Goal: Transaction & Acquisition: Subscribe to service/newsletter

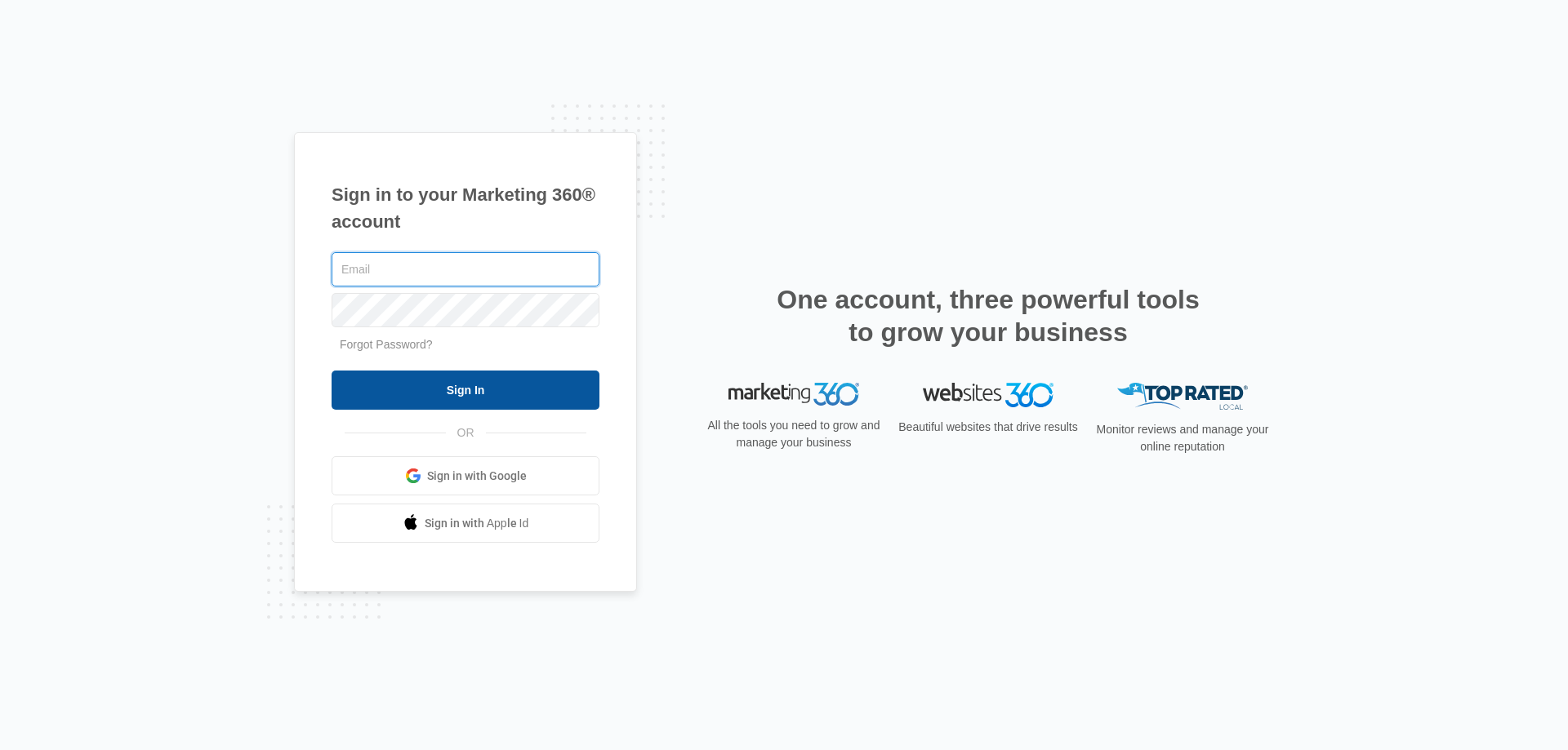
type input "[EMAIL_ADDRESS][DOMAIN_NAME]"
click at [509, 402] on input "Sign In" at bounding box center [464, 390] width 267 height 40
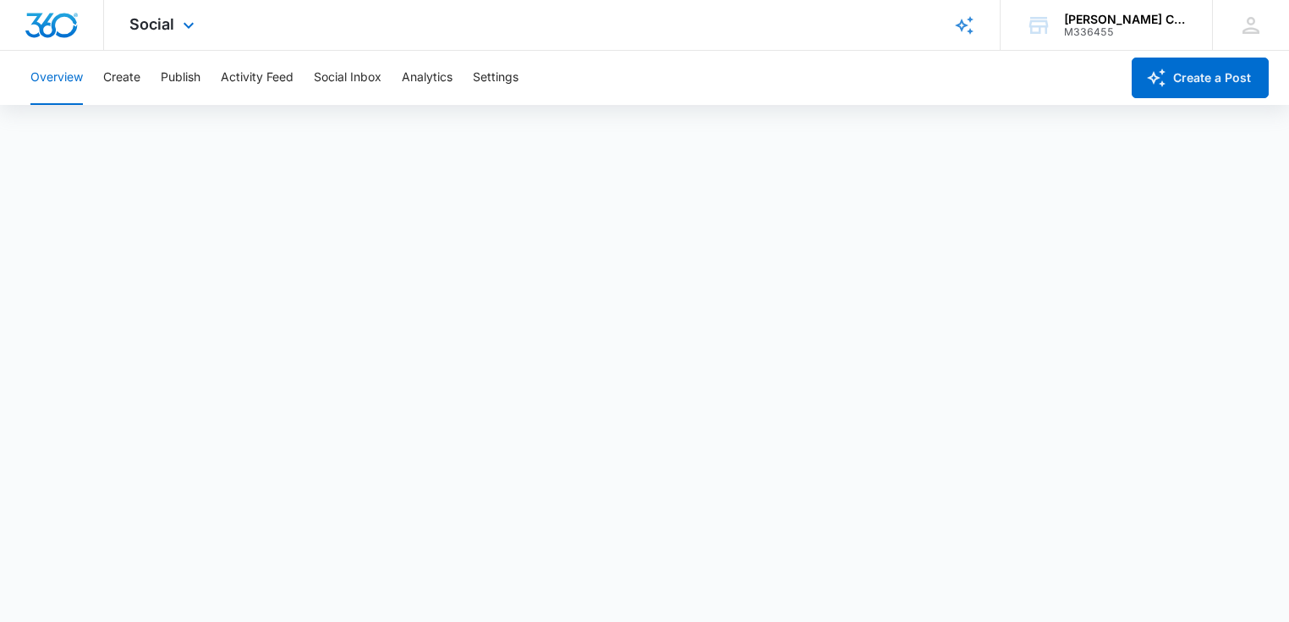
click at [181, 14] on div "Social Apps Reputation Websites Forms CRM Email Social Payments POS Content Ads…" at bounding box center [164, 25] width 120 height 50
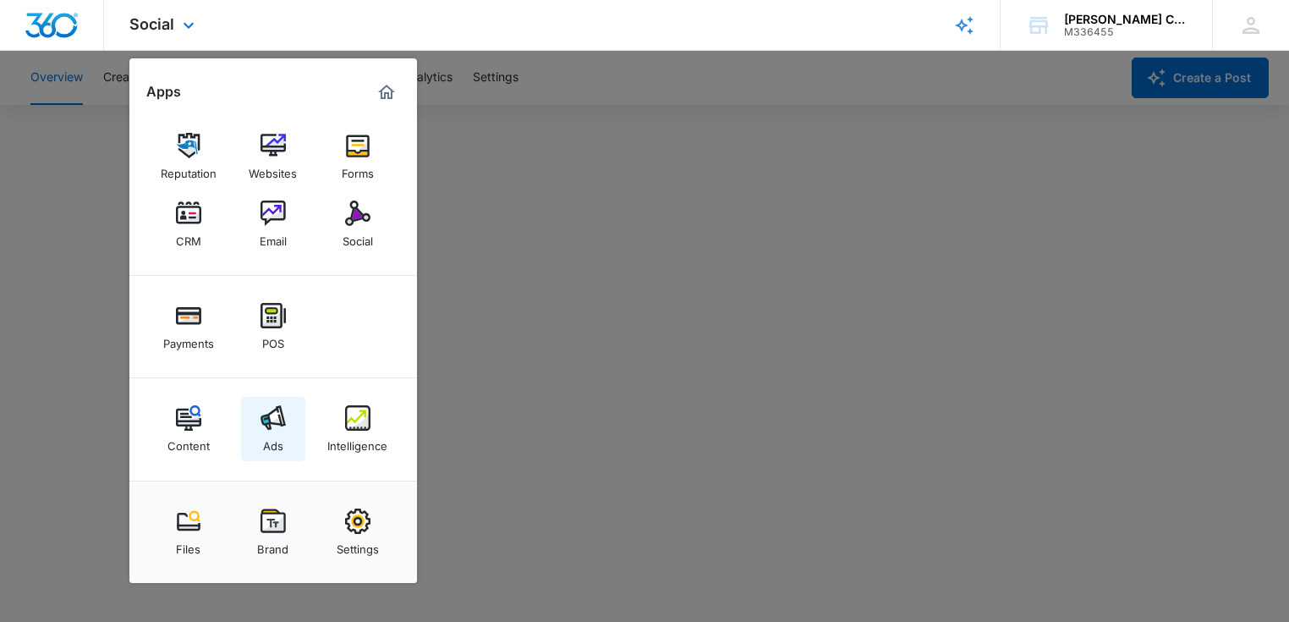
click at [263, 451] on div "Ads" at bounding box center [273, 441] width 20 height 22
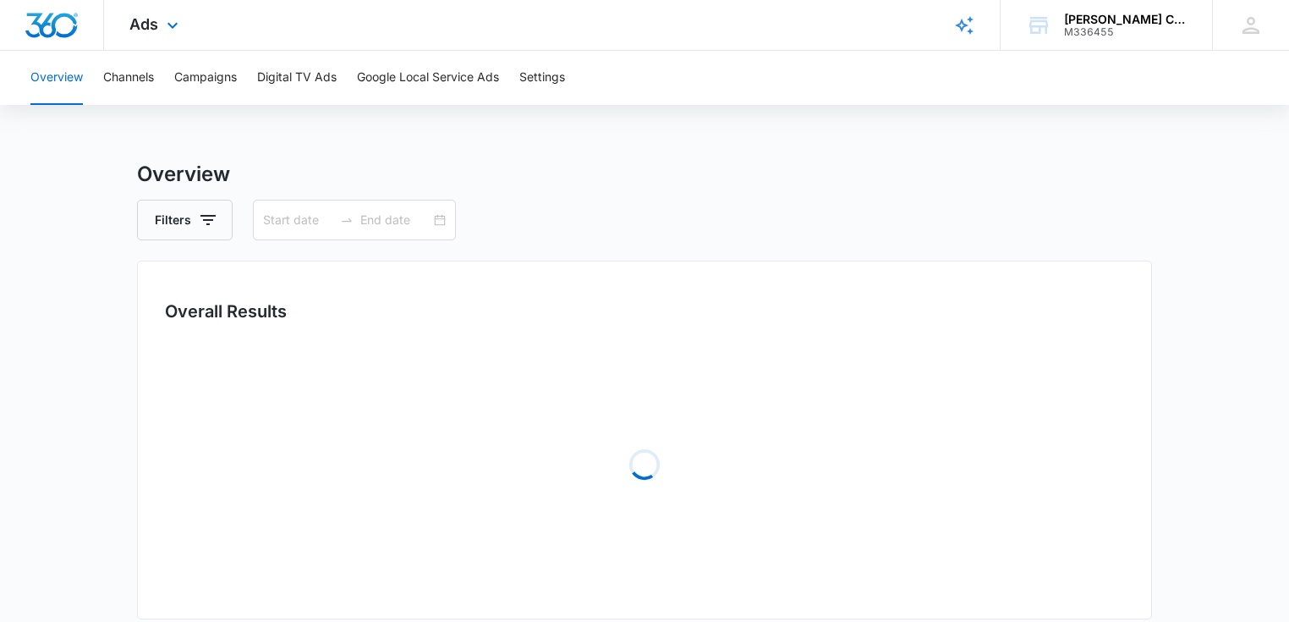
type input "[DATE]"
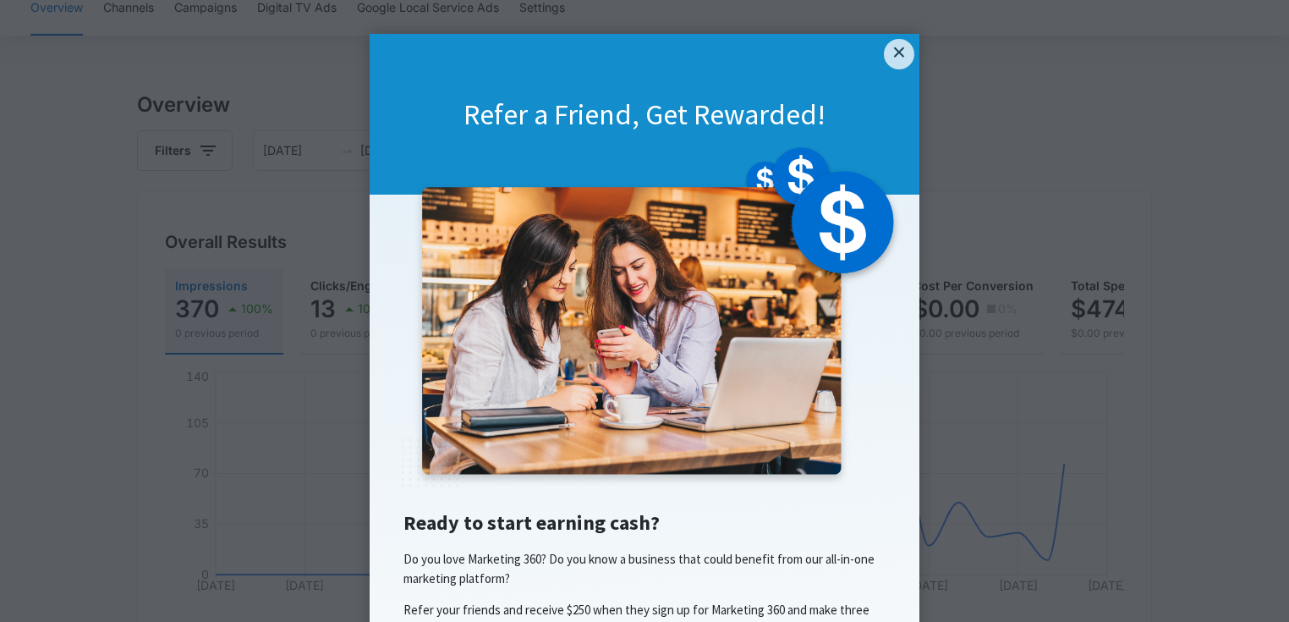
scroll to position [255, 0]
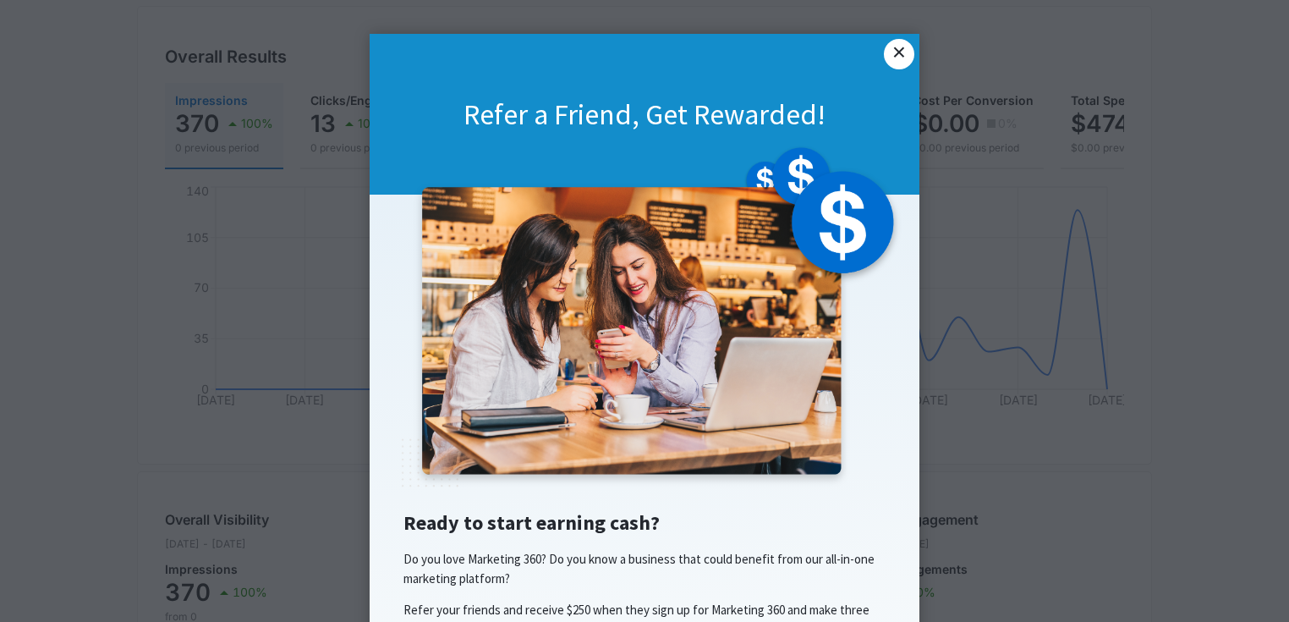
click at [899, 42] on link "×" at bounding box center [899, 54] width 30 height 30
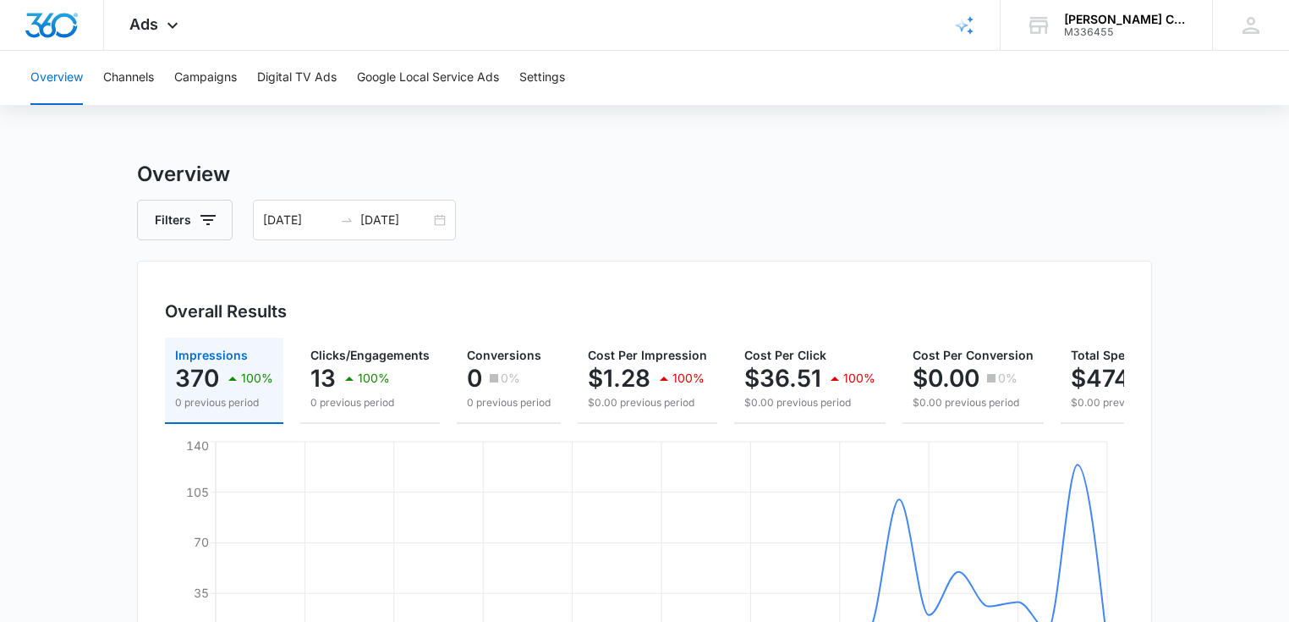
scroll to position [0, 0]
click at [202, 80] on button "Campaigns" at bounding box center [205, 78] width 63 height 54
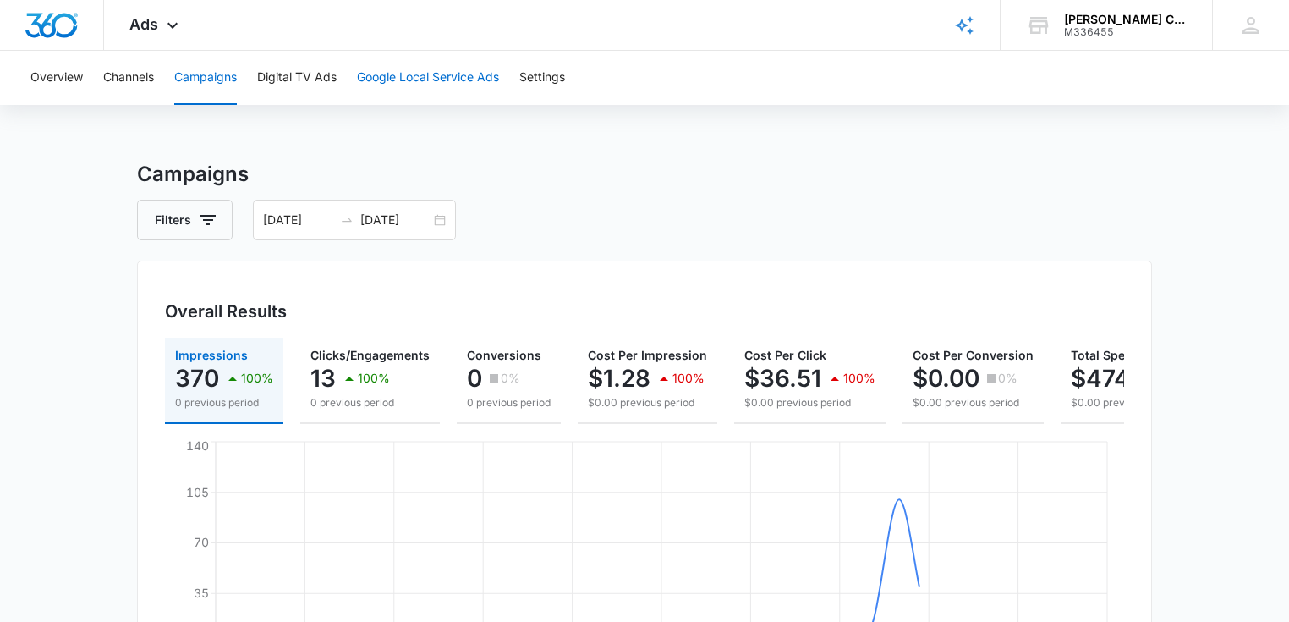
click at [440, 74] on button "Google Local Service Ads" at bounding box center [428, 78] width 142 height 54
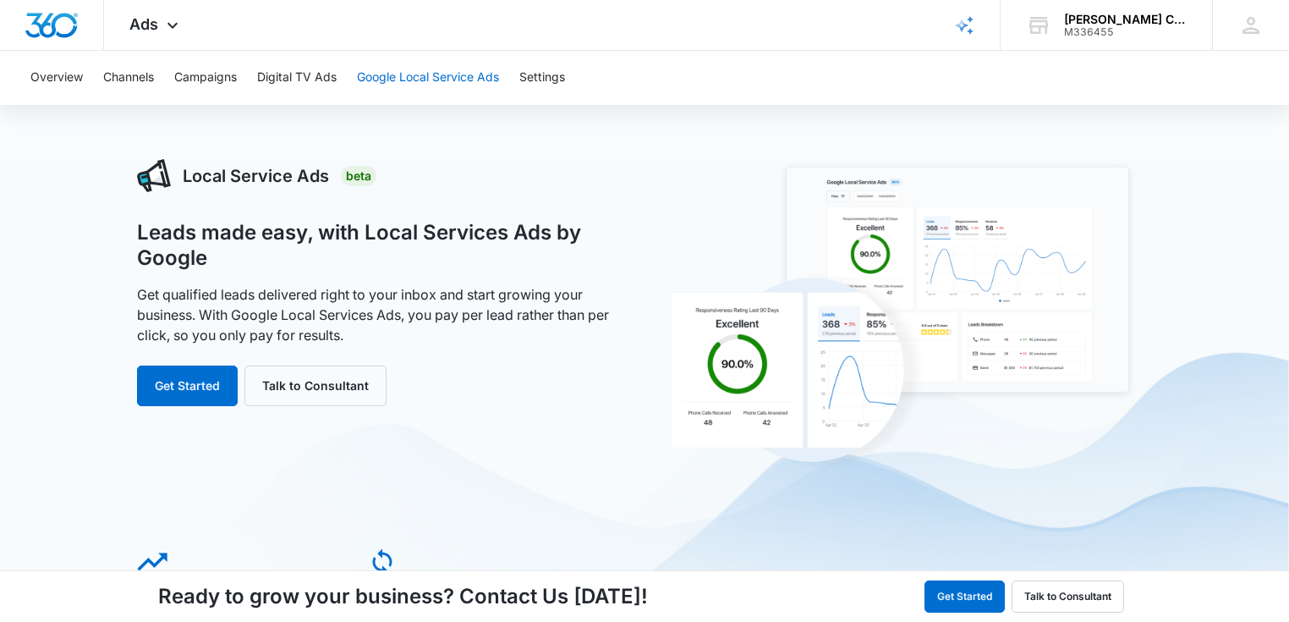
click at [397, 77] on button "Google Local Service Ads" at bounding box center [428, 78] width 142 height 54
click at [183, 389] on button "Get Started" at bounding box center [187, 385] width 101 height 41
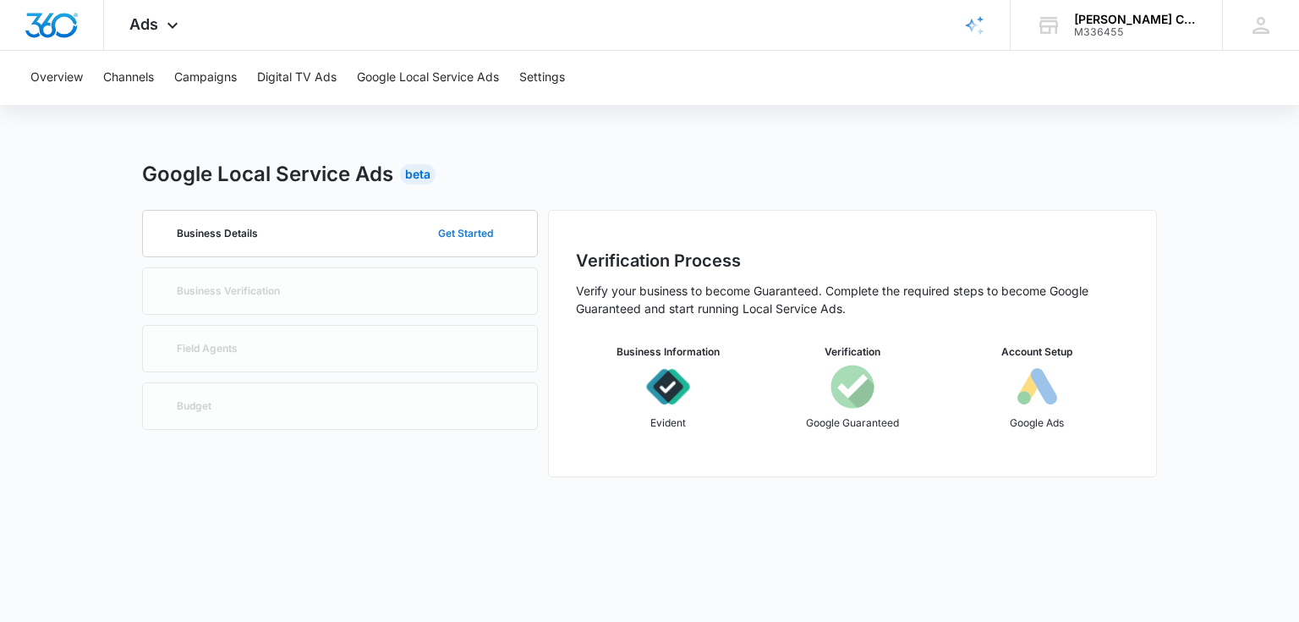
click at [452, 231] on button "Get Started" at bounding box center [465, 233] width 89 height 41
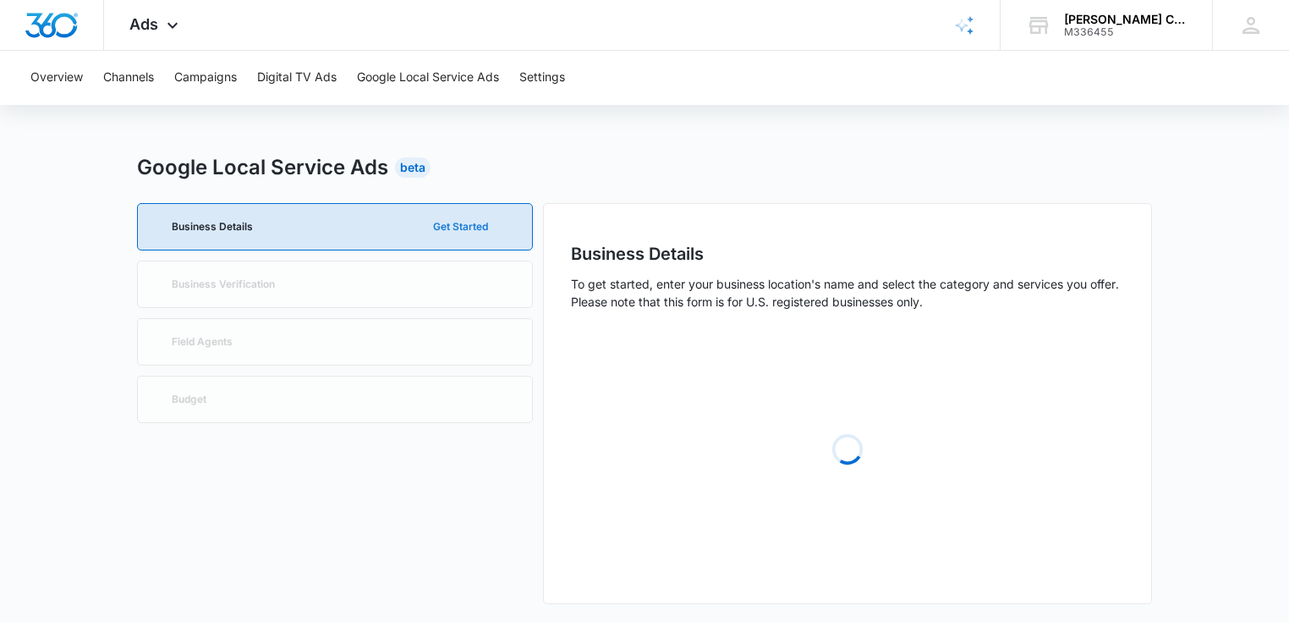
scroll to position [8, 0]
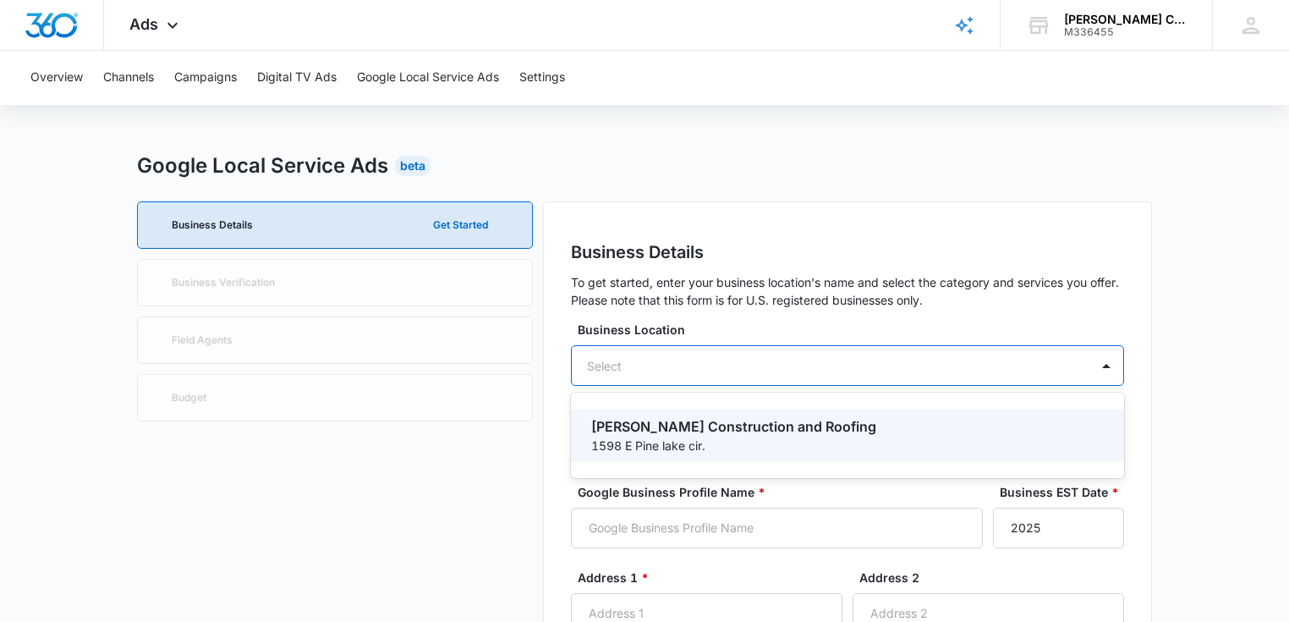
click at [731, 359] on div "Select" at bounding box center [847, 365] width 553 height 41
click at [690, 429] on p "[PERSON_NAME] Construction and Roofing" at bounding box center [845, 426] width 509 height 20
type input "[PERSON_NAME] Construction and Roofing"
type input "1598 E Pine lake cir."
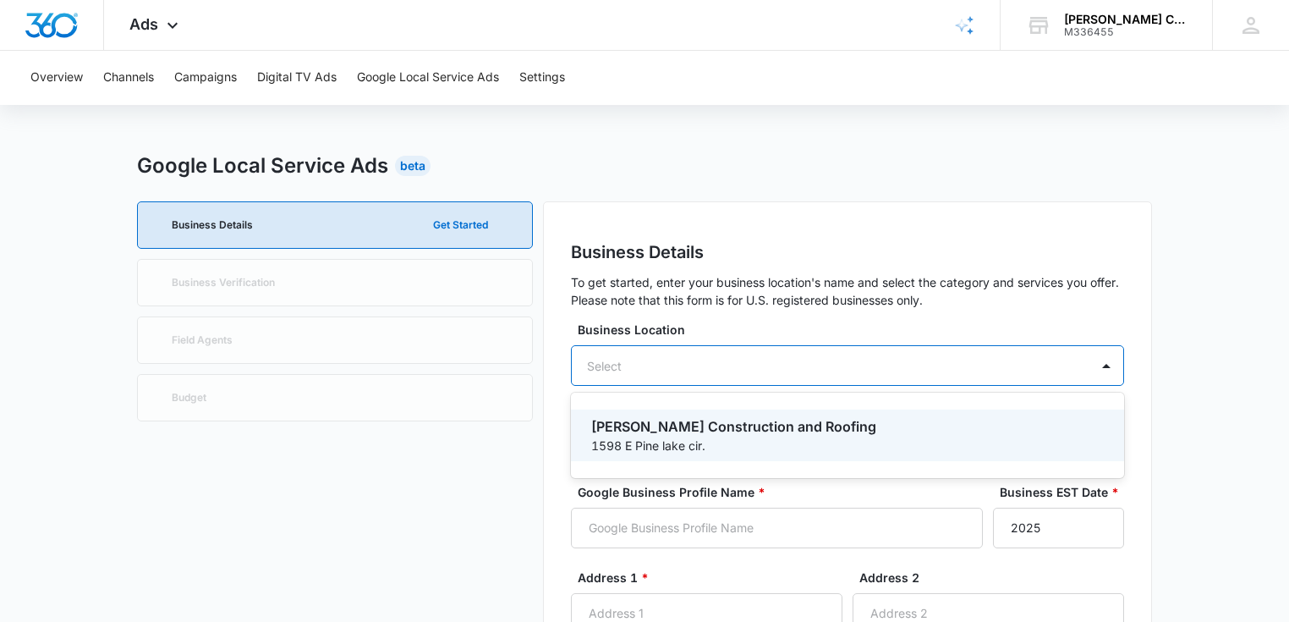
type input "[PERSON_NAME]"
type input "77316"
type input "9362172738"
type input "[URL][DOMAIN_NAME]"
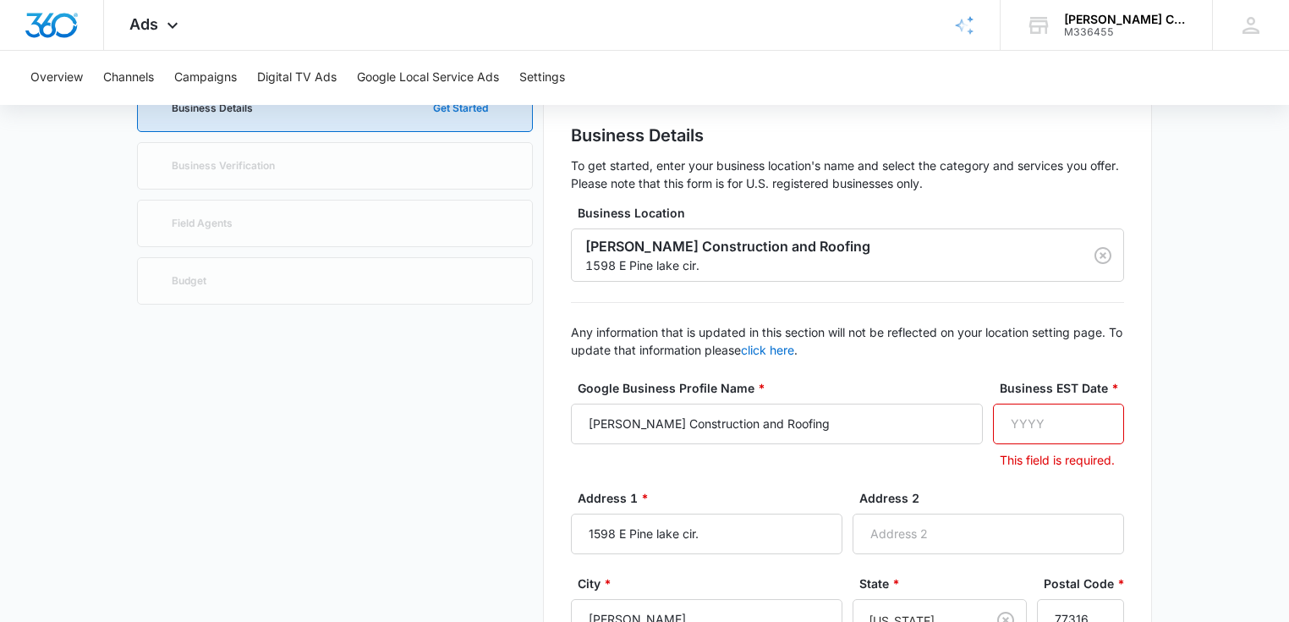
scroll to position [156, 0]
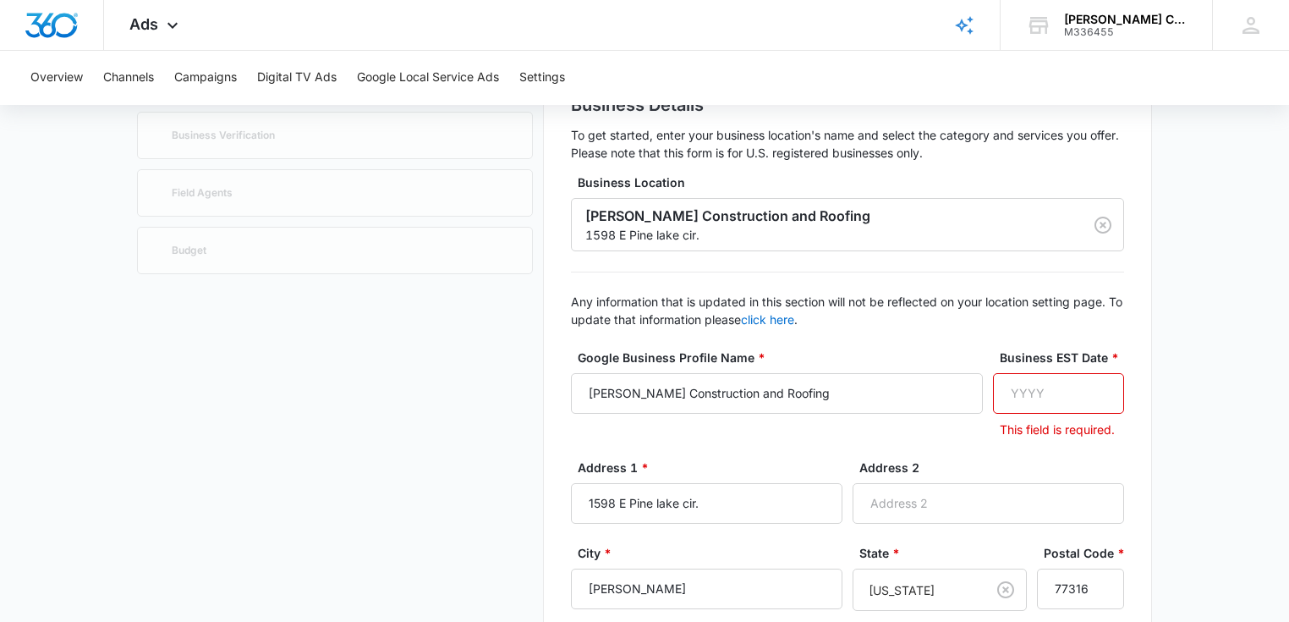
click at [1035, 399] on input "Business EST Date *" at bounding box center [1058, 393] width 131 height 41
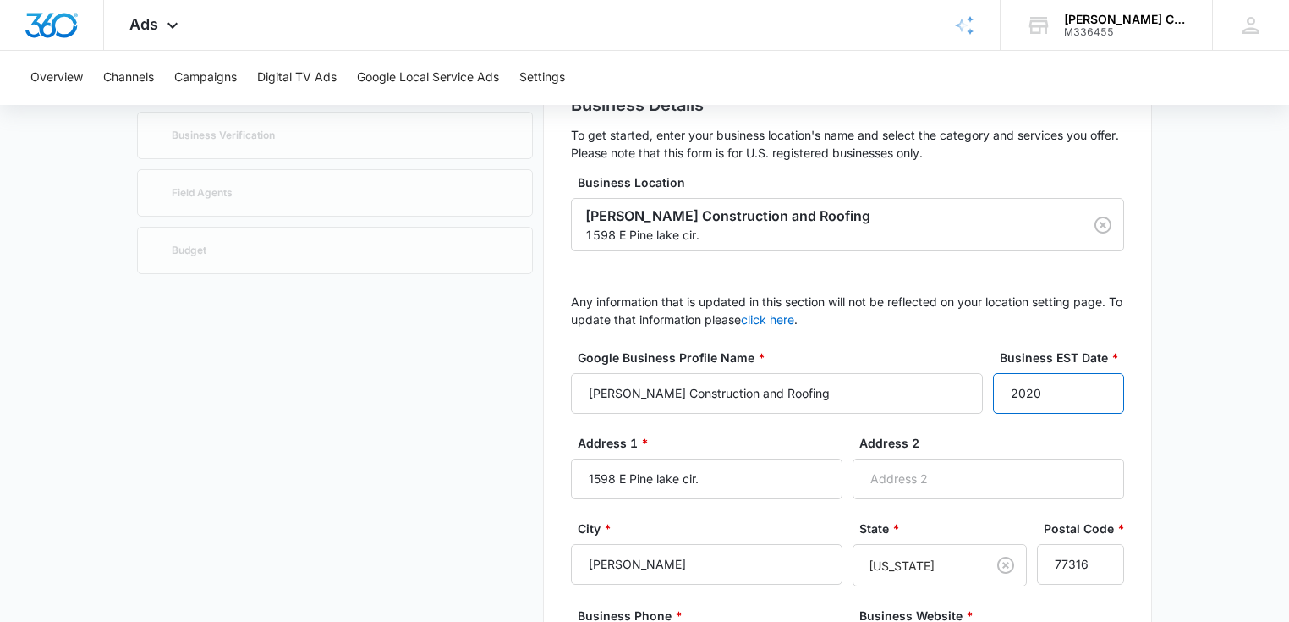
type input "2020"
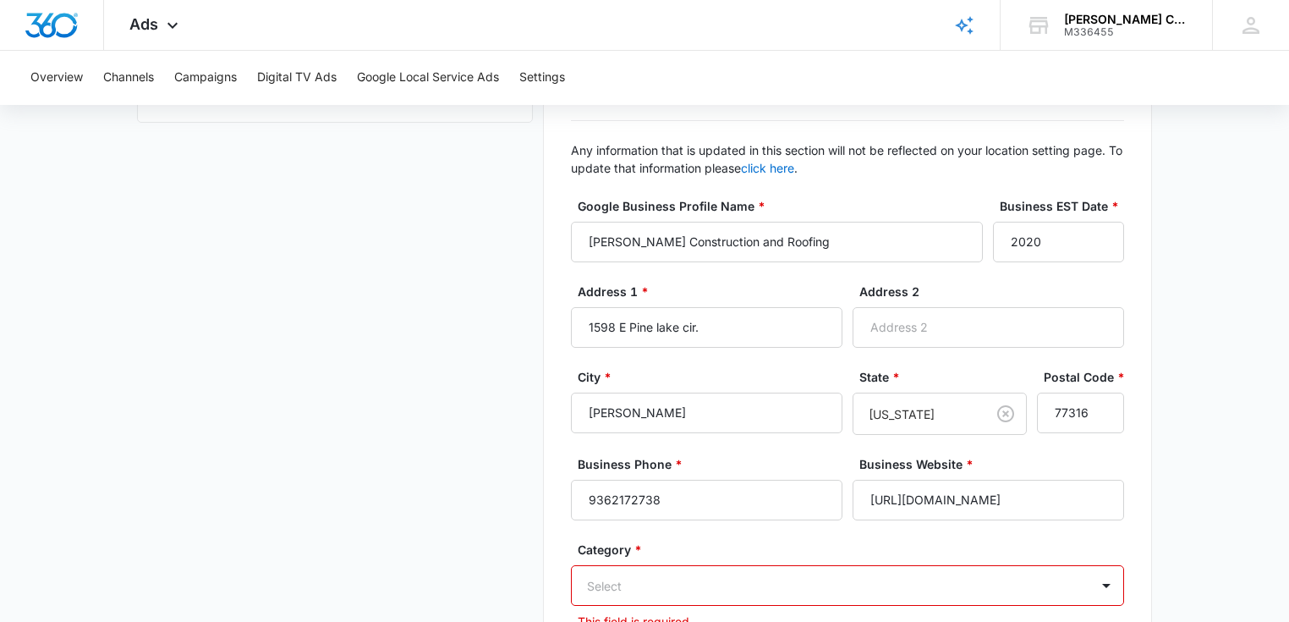
scroll to position [308, 0]
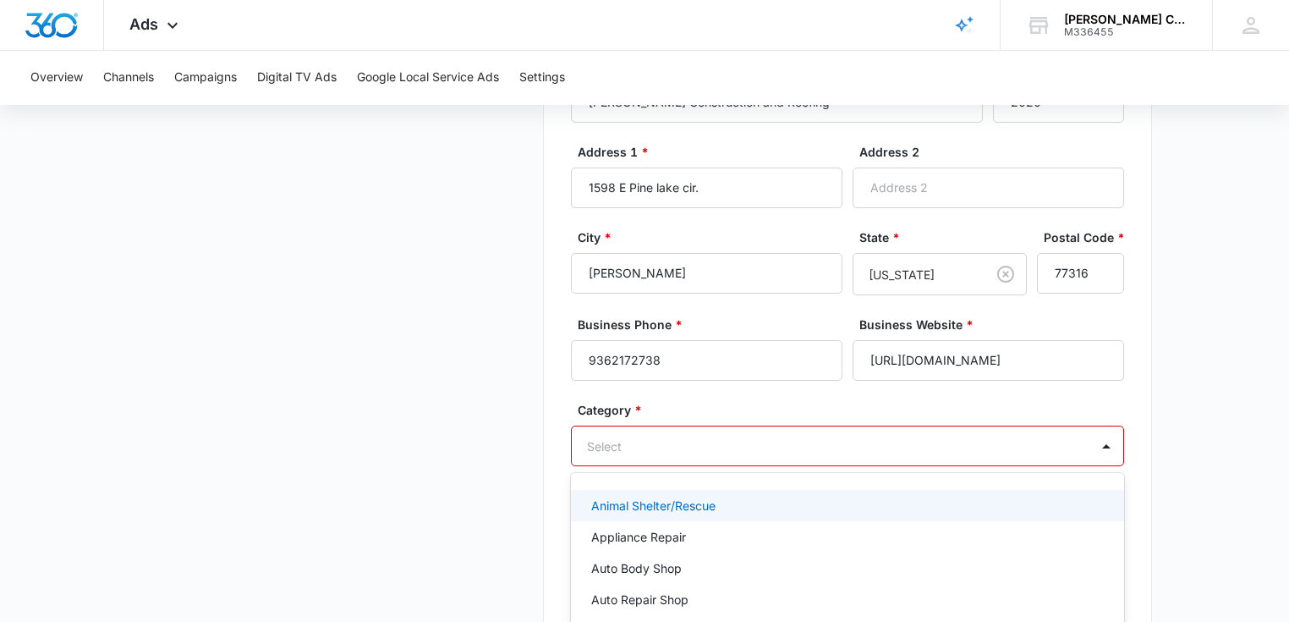
click at [692, 442] on div "79 results available. Use Up and Down to choose options, press Enter to select …" at bounding box center [847, 445] width 553 height 41
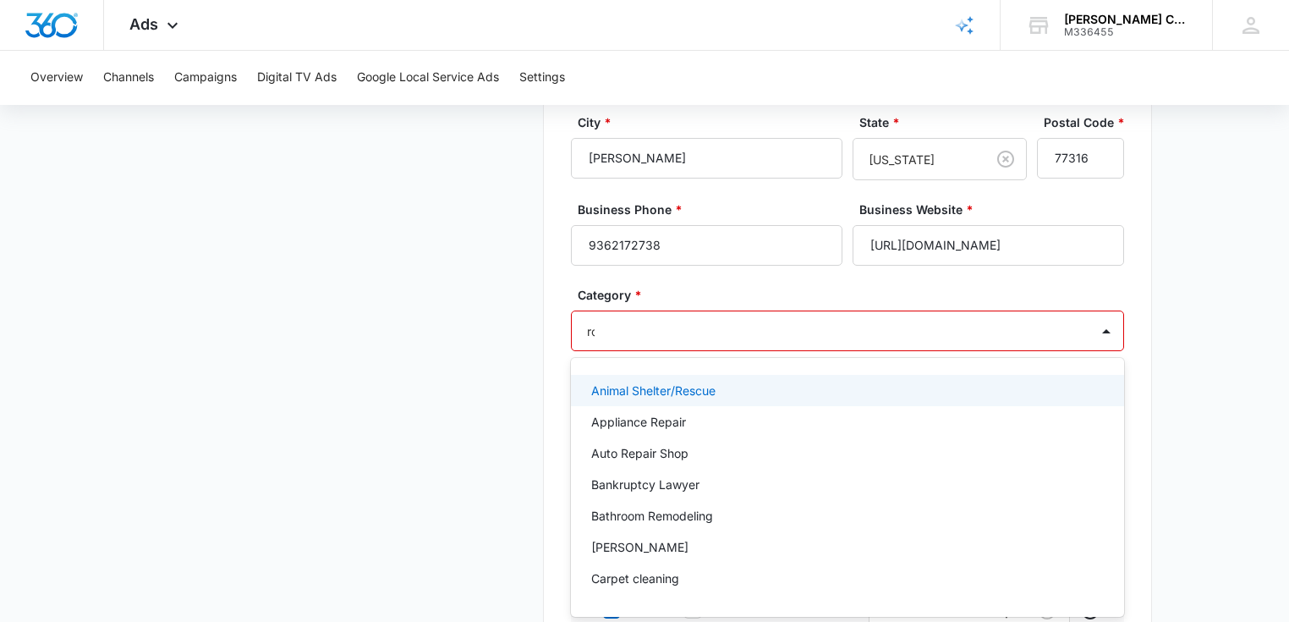
type input "roof"
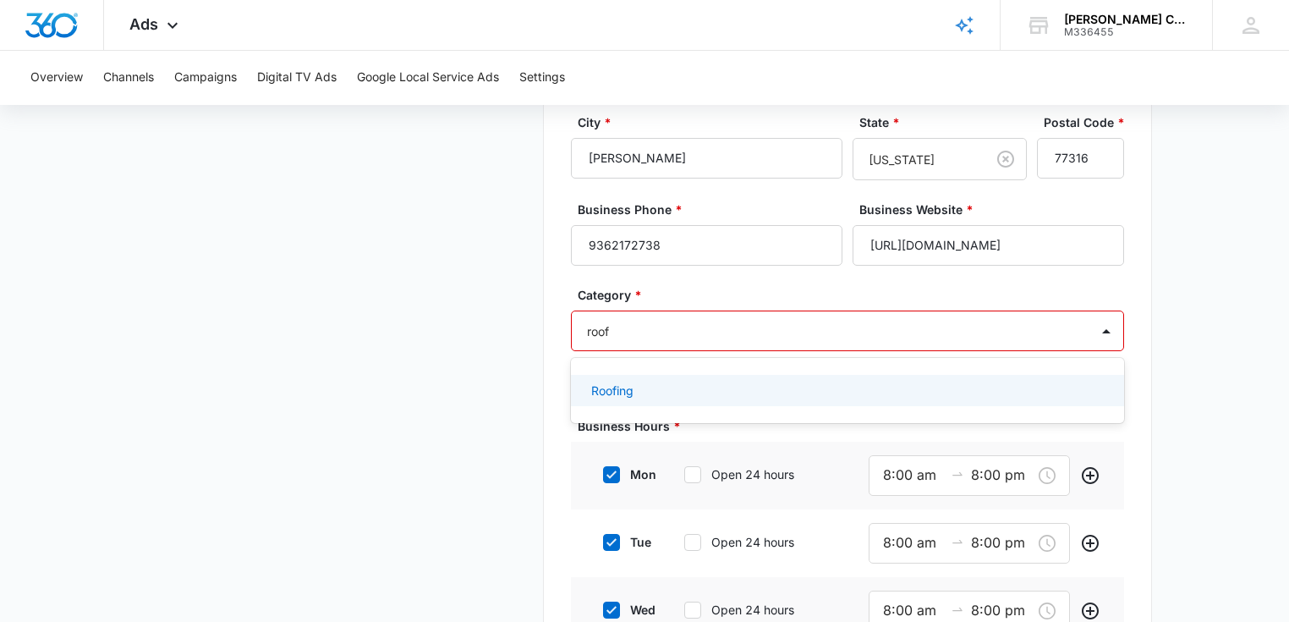
click at [665, 375] on div "Roofing" at bounding box center [847, 390] width 553 height 31
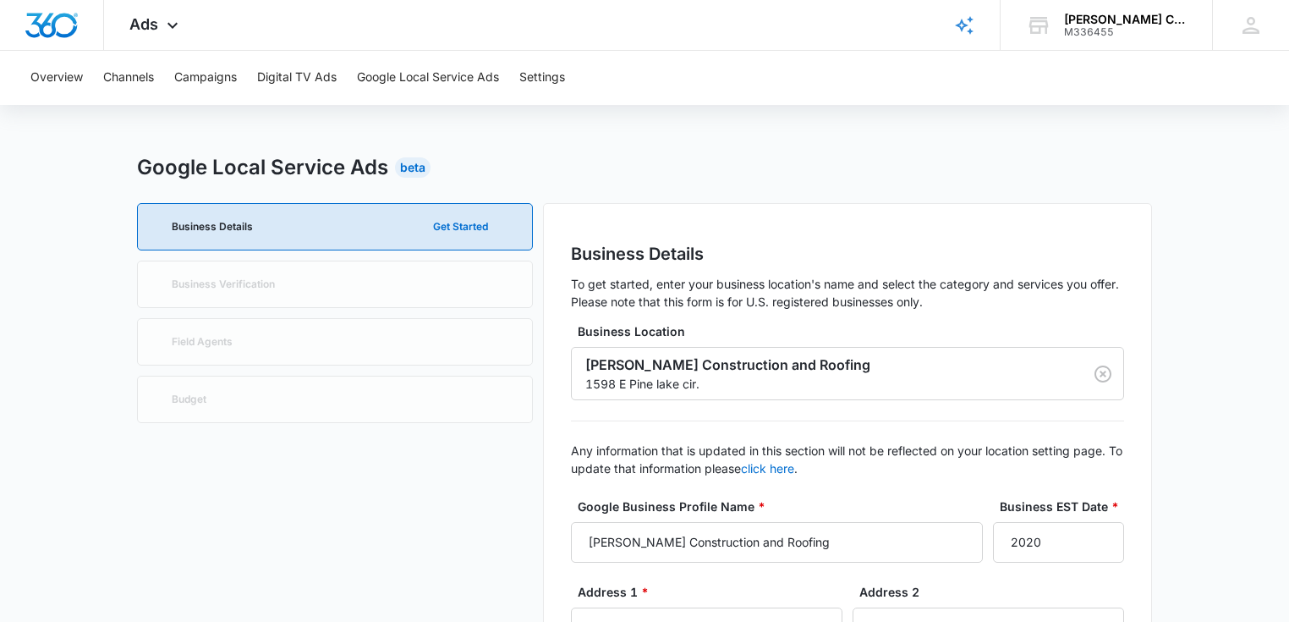
scroll to position [0, 0]
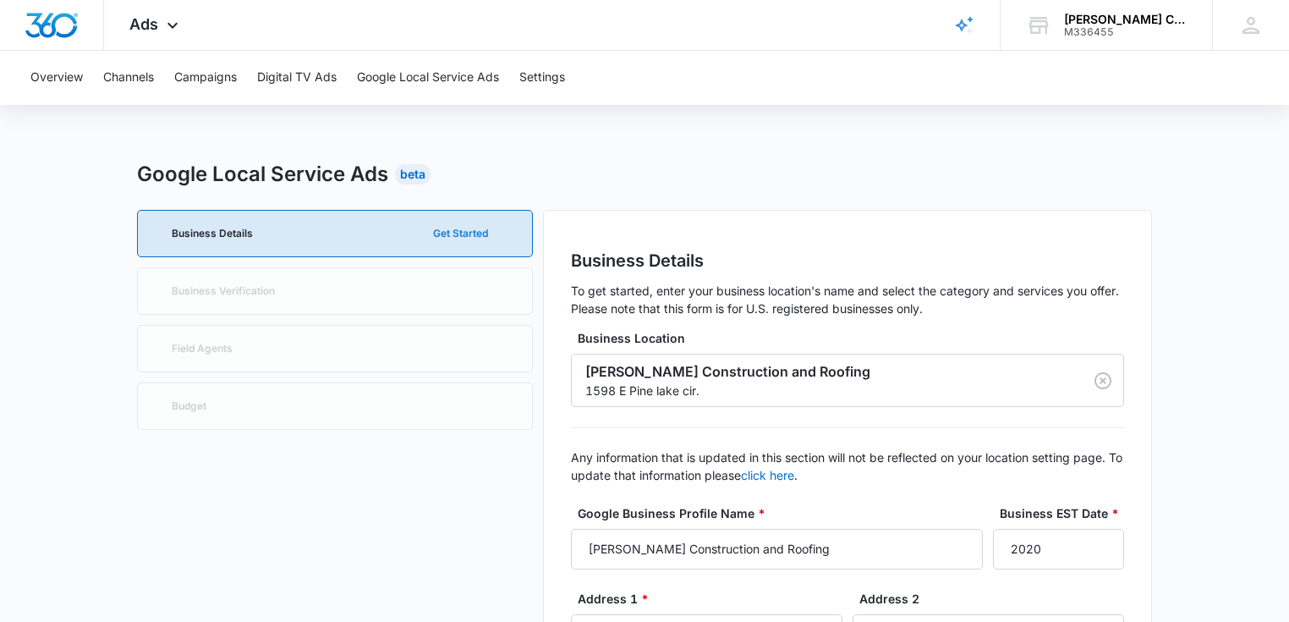
click at [453, 230] on button "Get Started" at bounding box center [460, 233] width 89 height 41
click at [475, 238] on button "Get Started" at bounding box center [460, 233] width 89 height 41
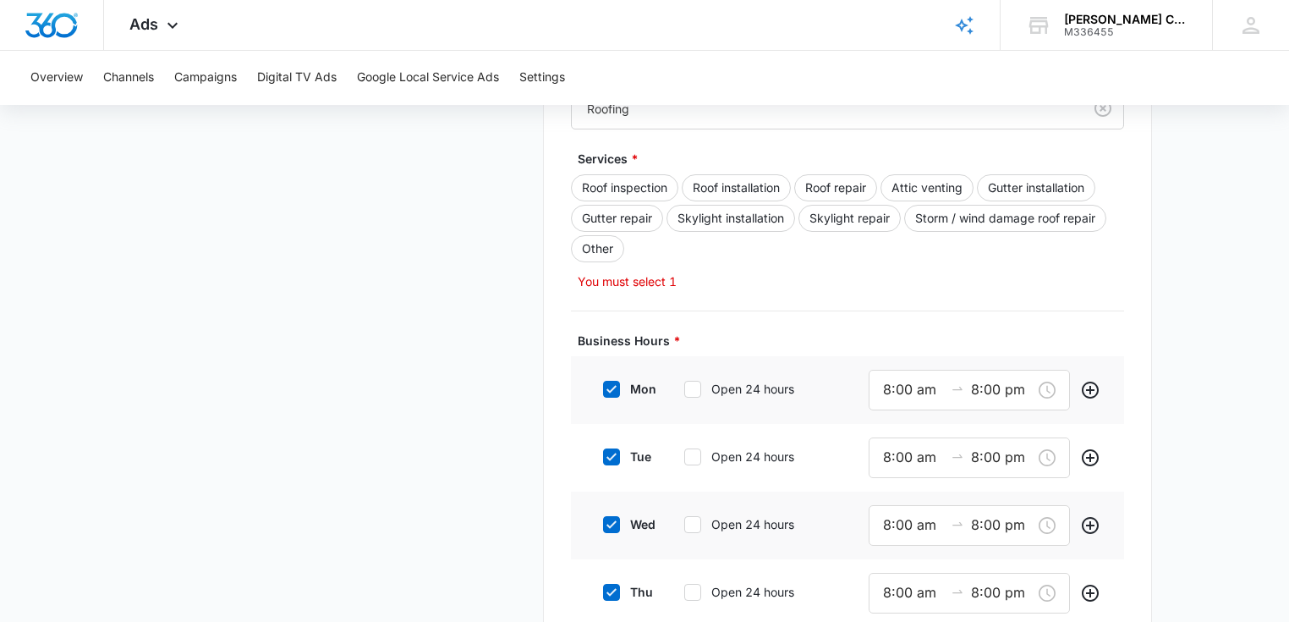
scroll to position [808, 0]
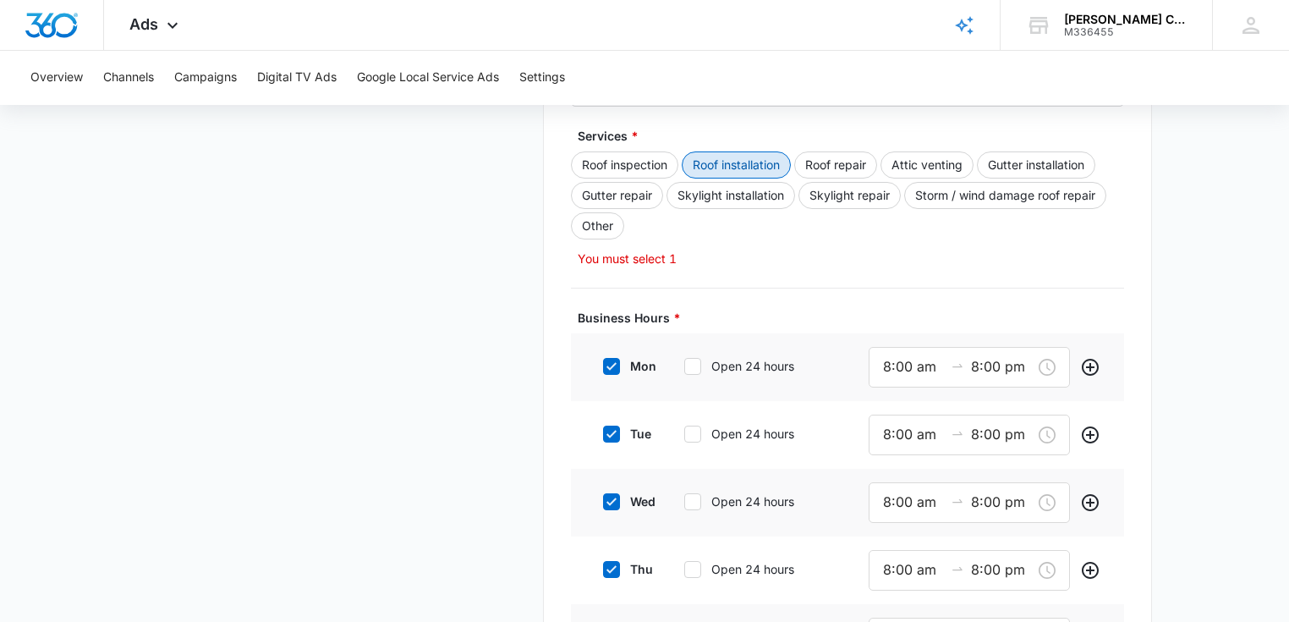
click at [765, 164] on button "Roof installation" at bounding box center [736, 164] width 109 height 27
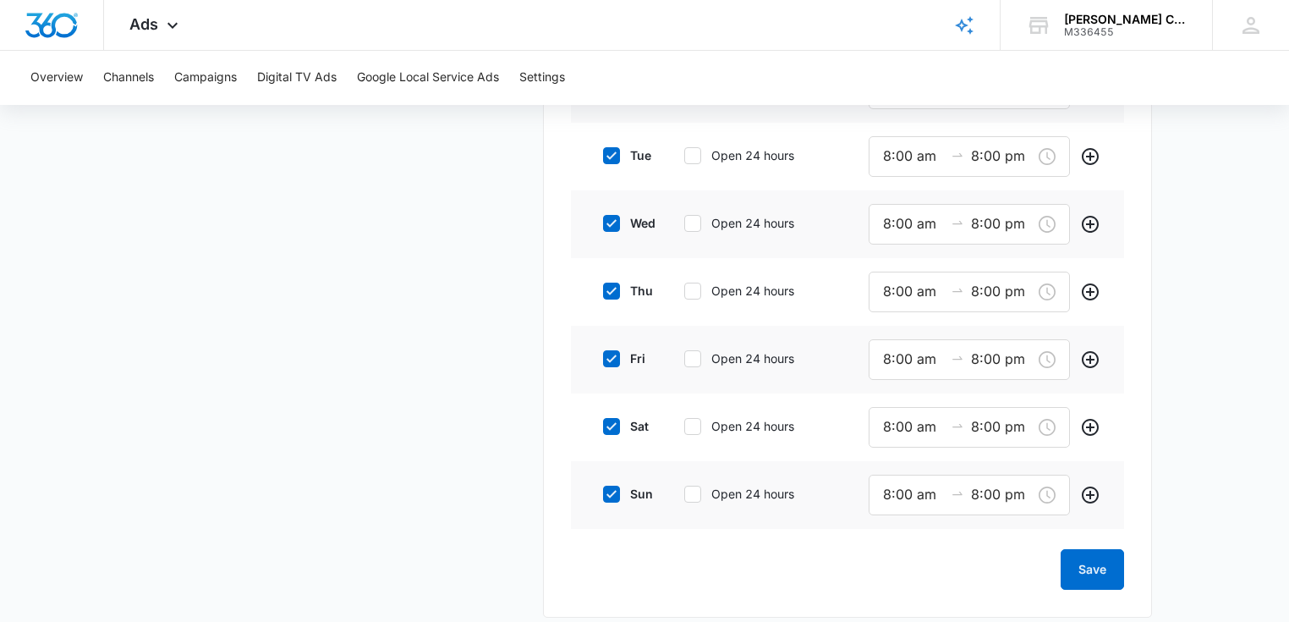
scroll to position [1076, 0]
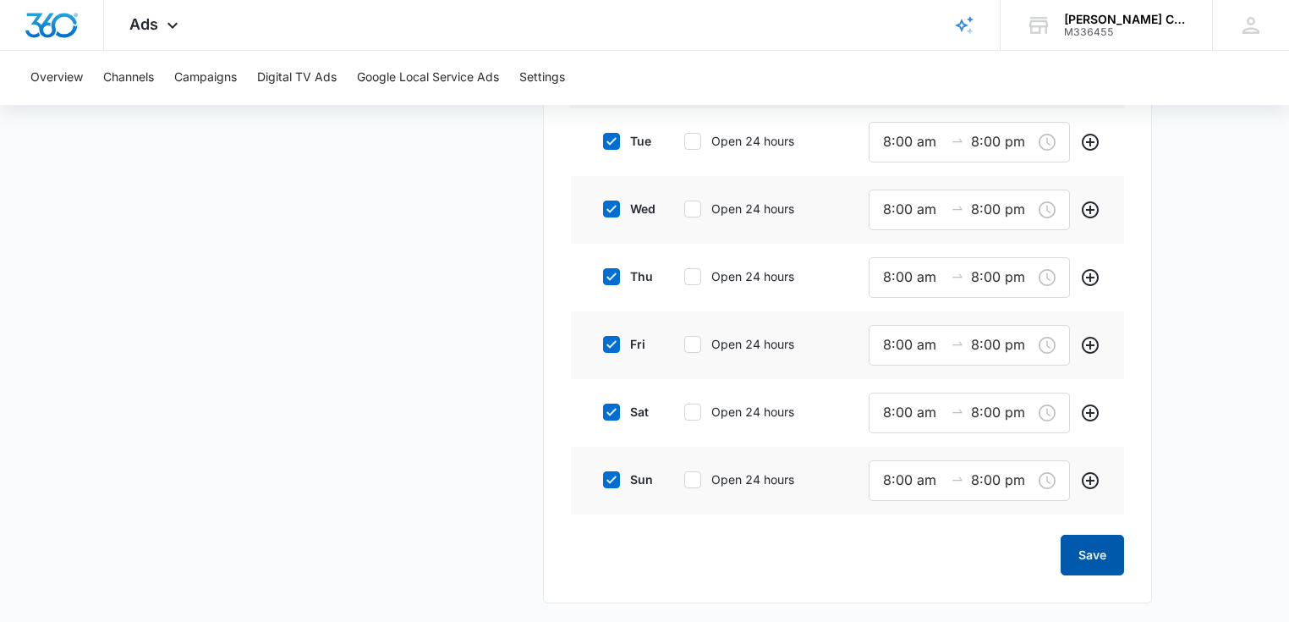
click at [1082, 561] on button "Save" at bounding box center [1091, 554] width 63 height 41
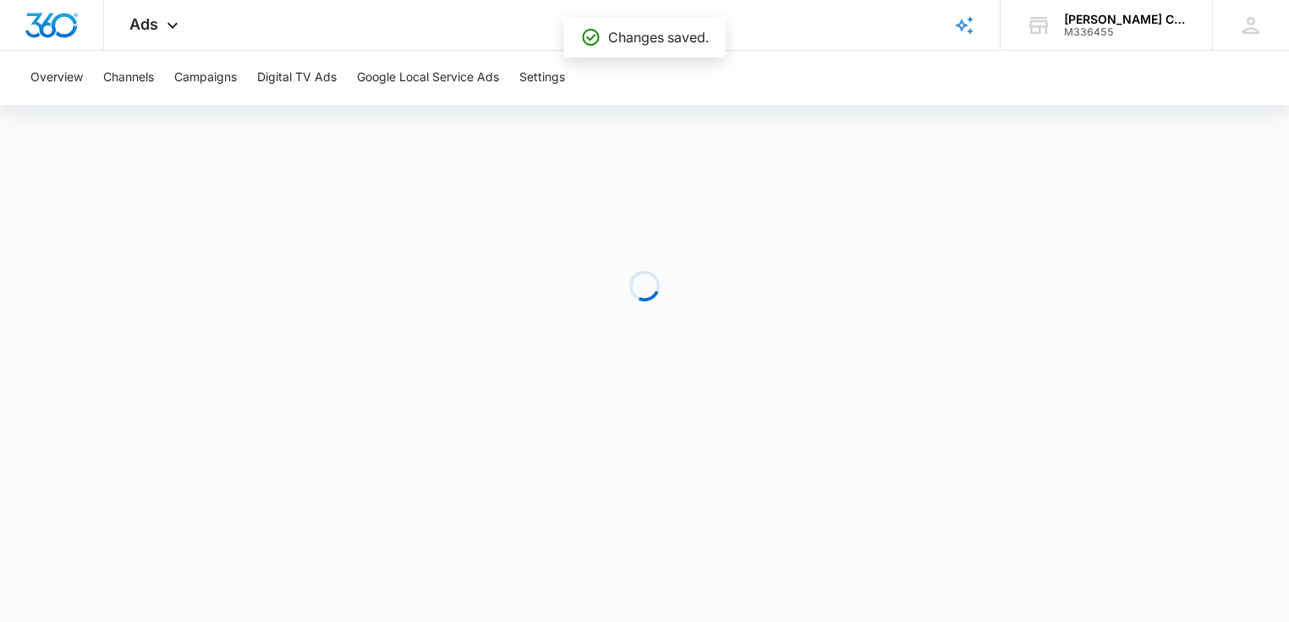
scroll to position [0, 0]
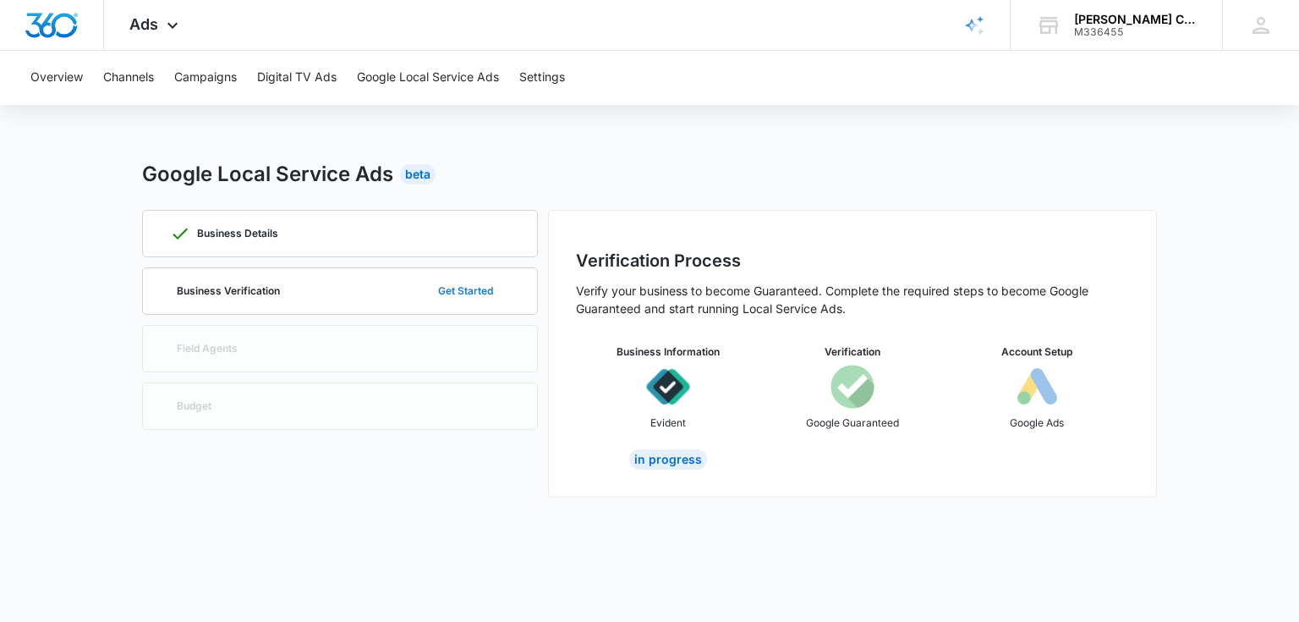
click at [479, 294] on button "Get Started" at bounding box center [465, 291] width 89 height 41
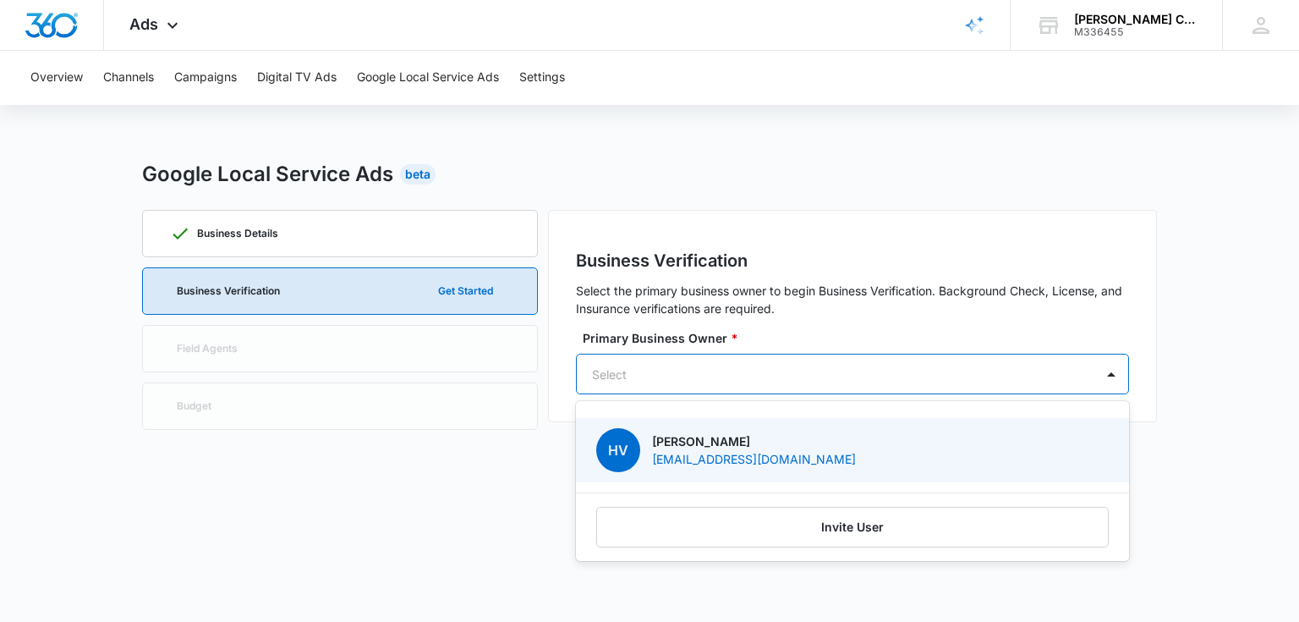
click at [714, 386] on div "Select" at bounding box center [836, 374] width 518 height 38
click at [762, 442] on p "[PERSON_NAME]" at bounding box center [754, 441] width 204 height 18
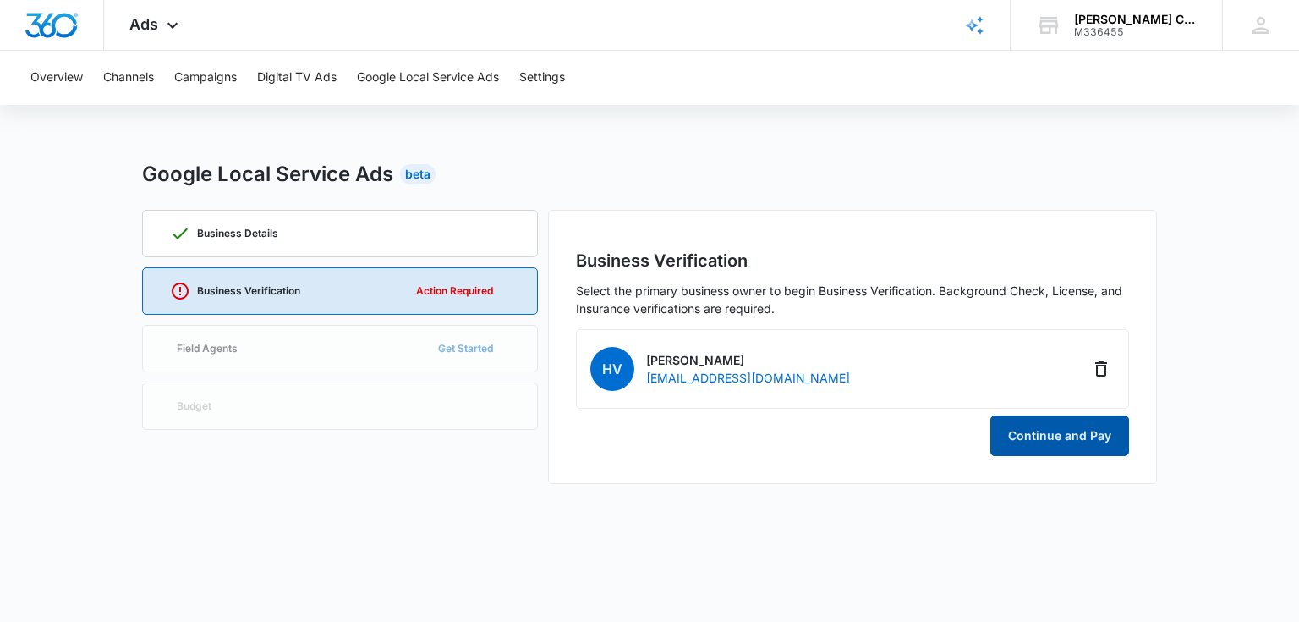
click at [1045, 426] on button "Continue and Pay" at bounding box center [1059, 435] width 139 height 41
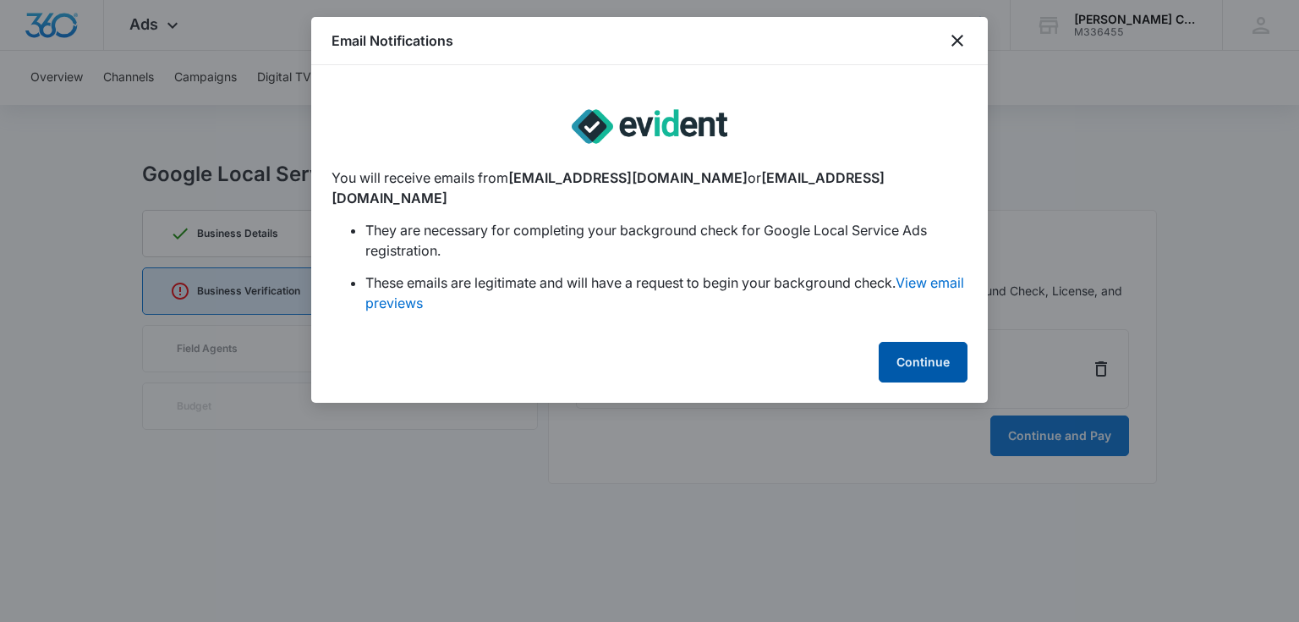
click at [902, 342] on button "Continue" at bounding box center [923, 362] width 89 height 41
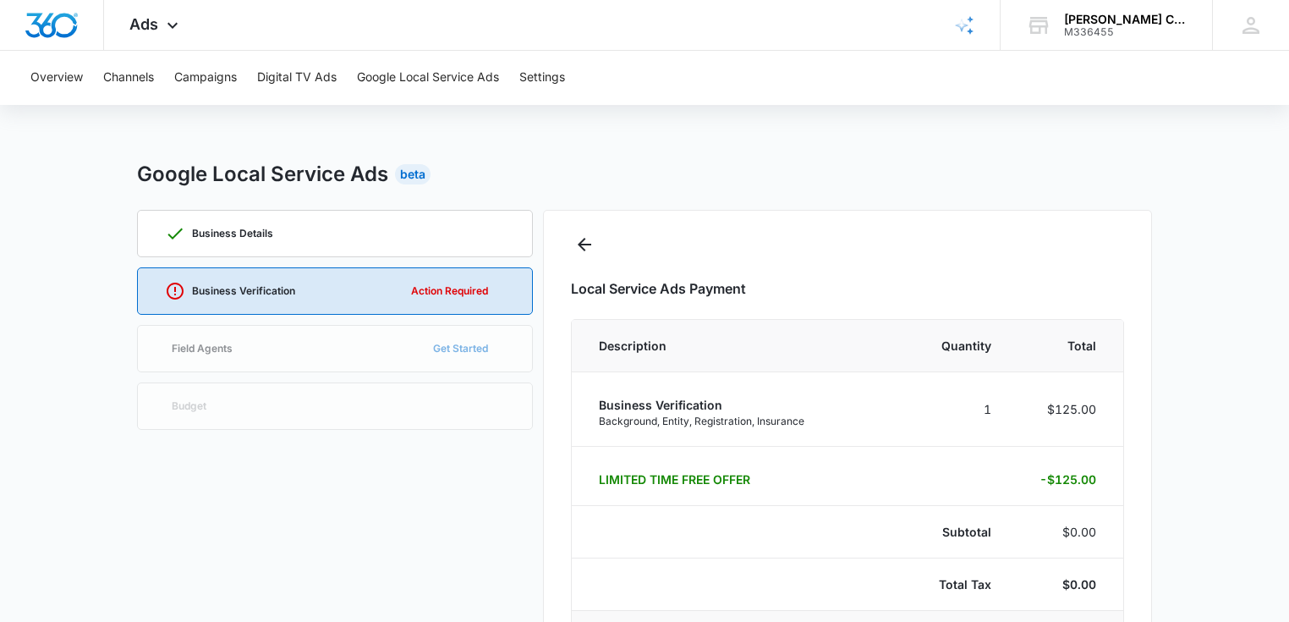
select select "pm_1S2wxLA4n8RTgNjU2QV2gqRP"
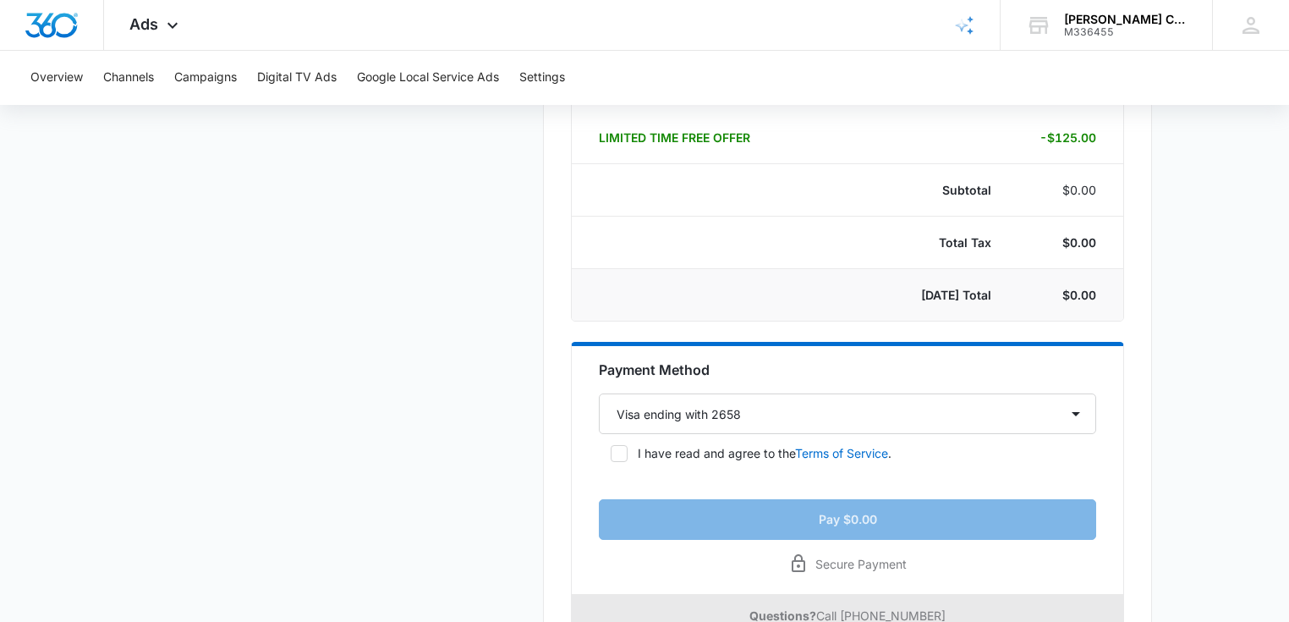
scroll to position [392, 0]
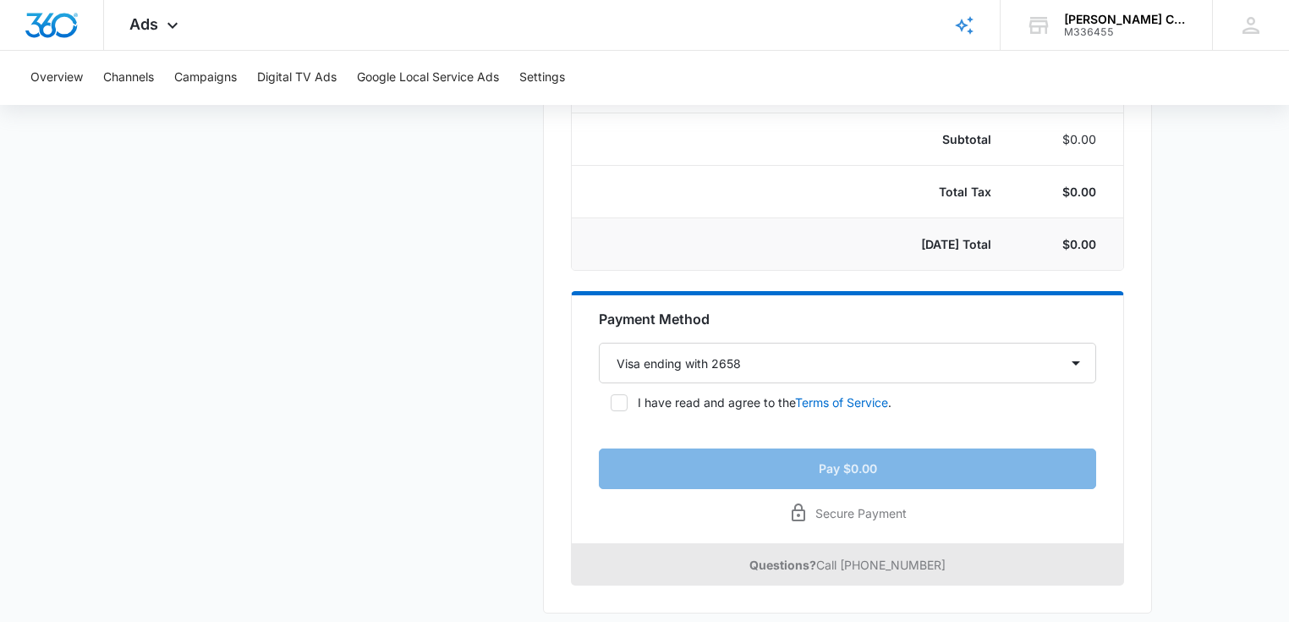
click at [616, 396] on icon at bounding box center [618, 402] width 15 height 15
click at [611, 397] on input "I have read and agree to the Terms of Service ." at bounding box center [605, 403] width 12 height 12
checkbox input "true"
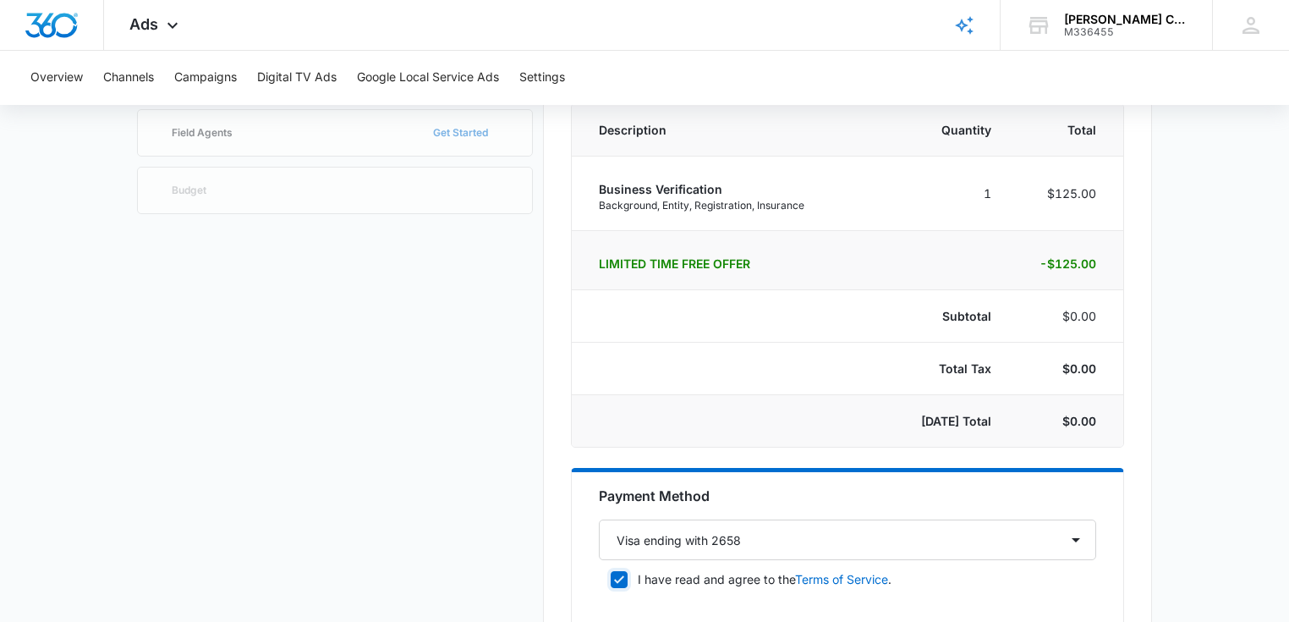
scroll to position [244, 0]
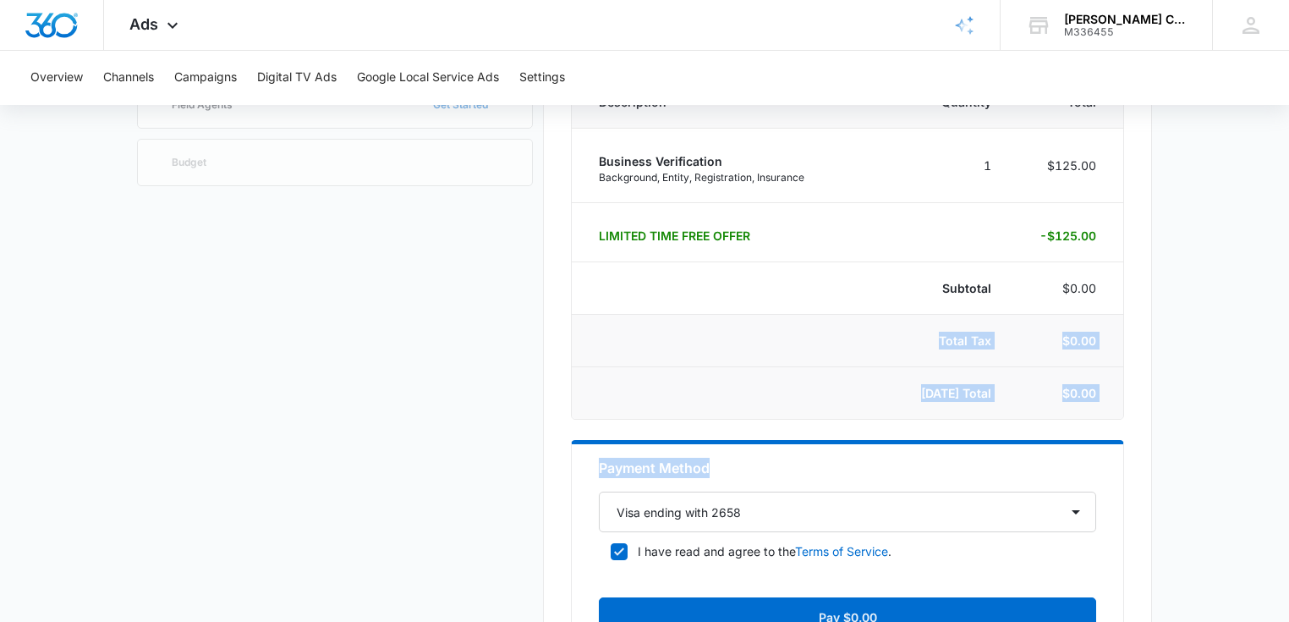
drag, startPoint x: 890, startPoint y: 459, endPoint x: 923, endPoint y: 315, distance: 147.7
click at [923, 315] on div "Local Service Ads Payment Description Quantity Total Business Verification Back…" at bounding box center [847, 369] width 553 height 730
click at [531, 349] on div "Business Details Business Verification Action Required Field Agents Get Started…" at bounding box center [335, 364] width 396 height 796
